Goal: Task Accomplishment & Management: Use online tool/utility

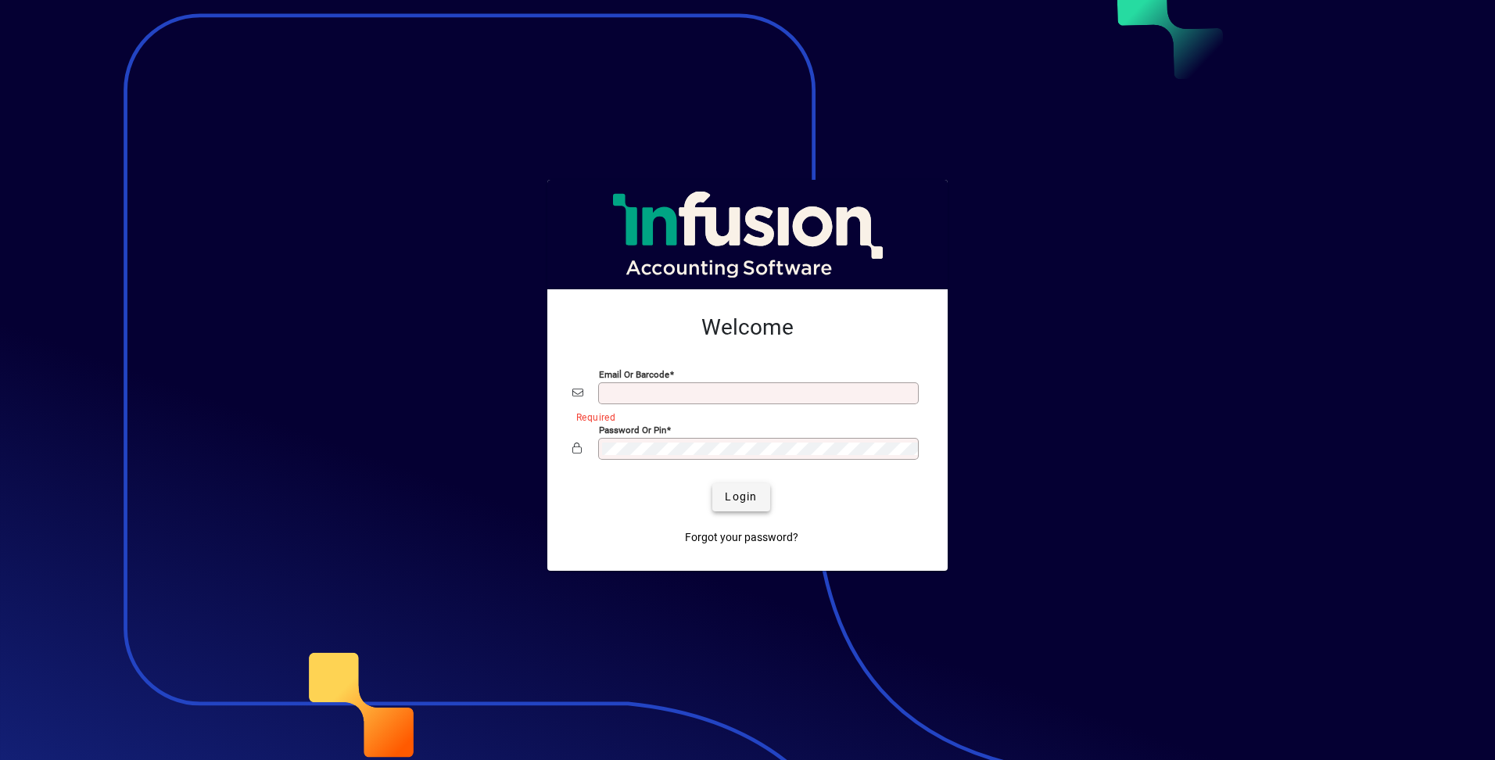
type input "**********"
click at [752, 495] on span "Login" at bounding box center [741, 497] width 32 height 16
